Goal: Book appointment/travel/reservation

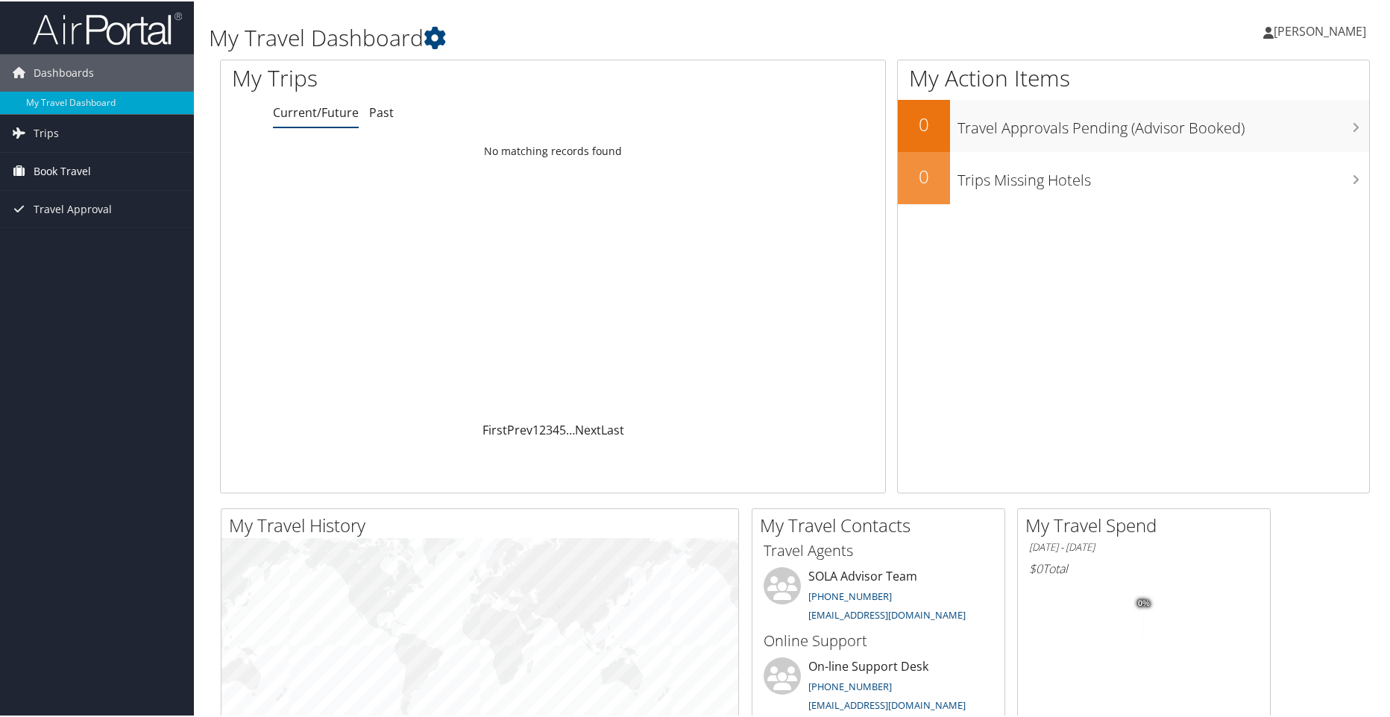
click at [39, 161] on span "Book Travel" at bounding box center [62, 169] width 57 height 37
click at [66, 221] on link "Book/Manage Online Trips" at bounding box center [97, 222] width 194 height 22
